Goal: Find specific page/section: Find specific page/section

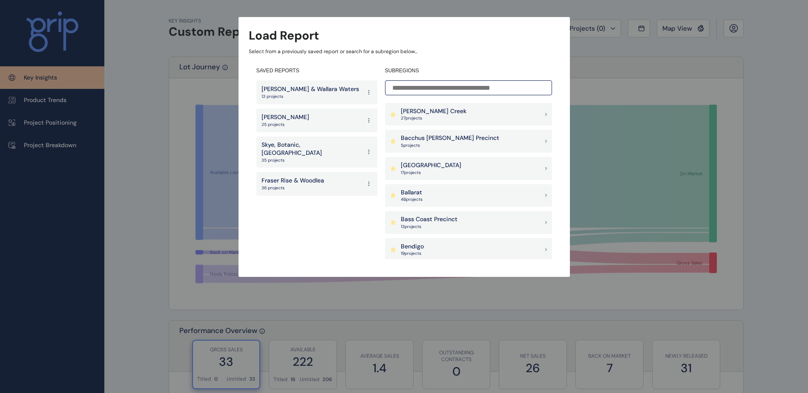
click at [278, 185] on p "36 projects" at bounding box center [292, 188] width 63 height 6
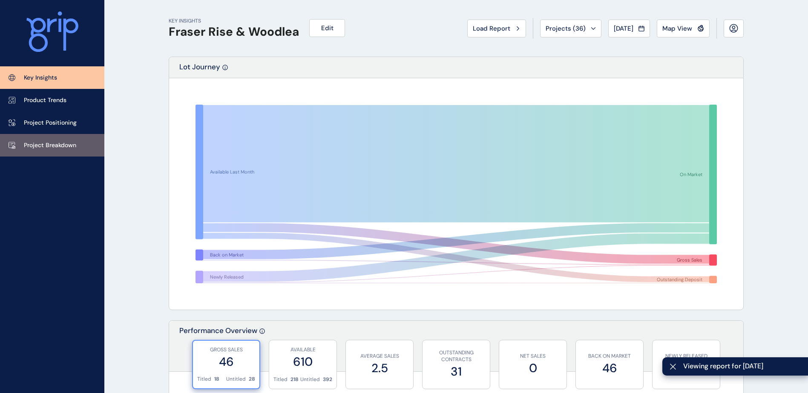
click at [66, 148] on p "Project Breakdown" at bounding box center [50, 145] width 52 height 9
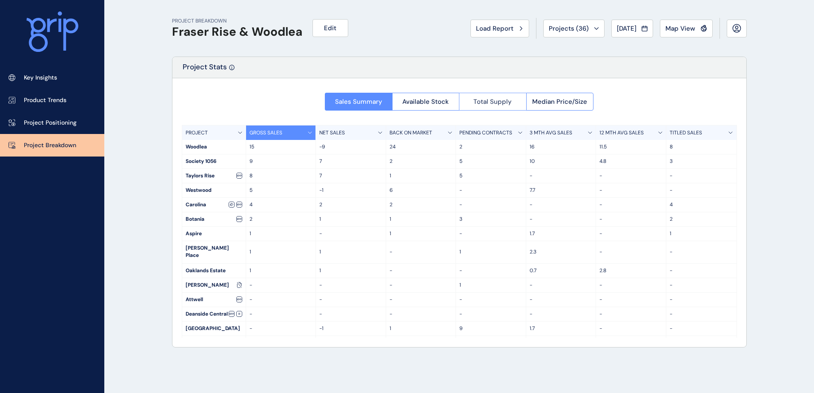
click at [505, 106] on button "Total Supply" at bounding box center [492, 102] width 67 height 18
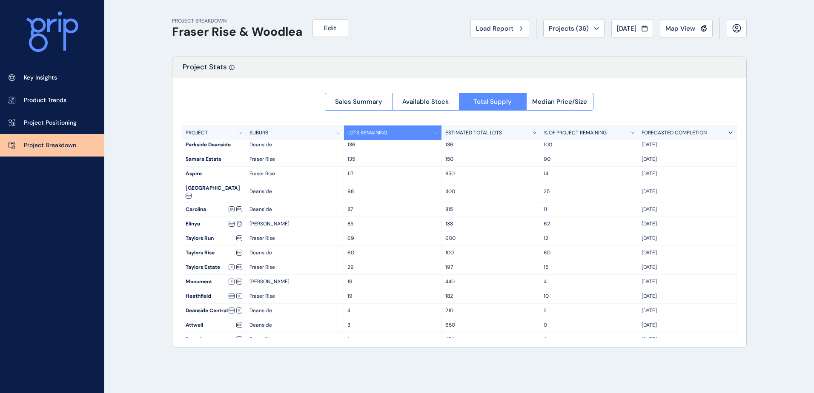
scroll to position [178, 0]
